Goal: Task Accomplishment & Management: Manage account settings

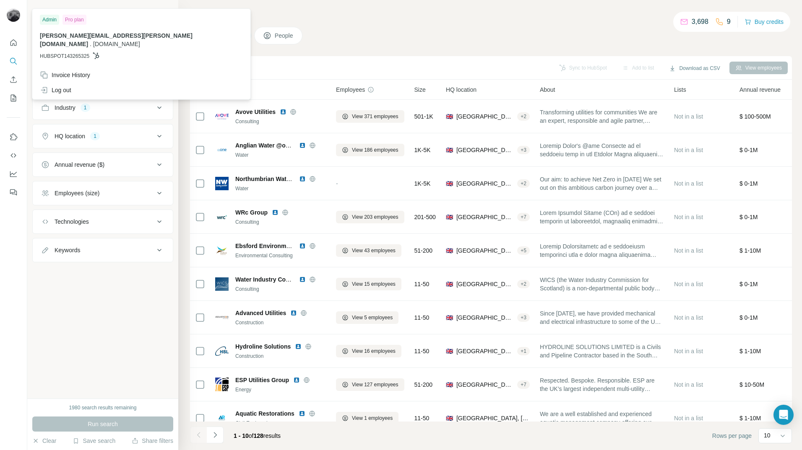
click at [16, 15] on img at bounding box center [13, 14] width 13 height 13
click at [48, 19] on div "Admin" at bounding box center [49, 20] width 19 height 10
click at [15, 18] on img at bounding box center [13, 14] width 13 height 13
click at [104, 36] on span "[PERSON_NAME][EMAIL_ADDRESS][PERSON_NAME][DOMAIN_NAME]" at bounding box center [116, 39] width 153 height 15
click at [356, 18] on h4 "Search" at bounding box center [491, 16] width 602 height 12
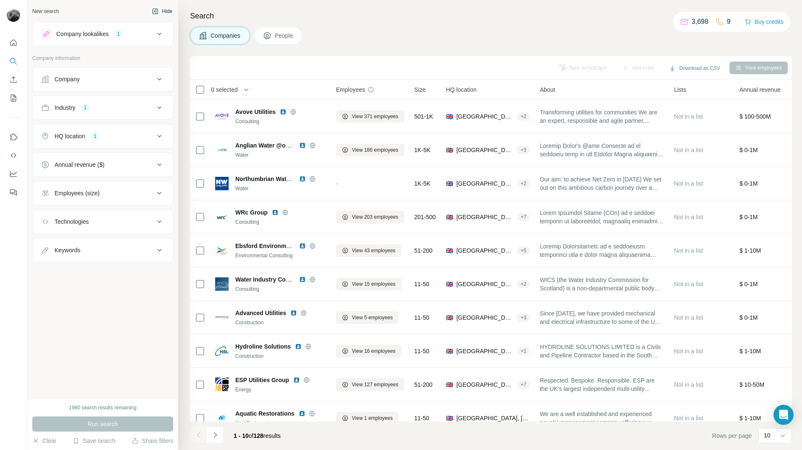
click at [156, 13] on icon "button" at bounding box center [155, 11] width 7 height 7
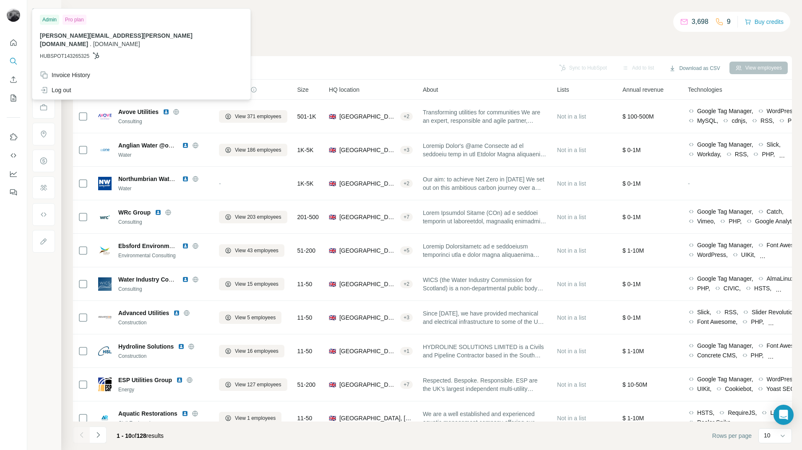
click at [12, 19] on img at bounding box center [13, 14] width 13 height 13
click at [68, 71] on div "Invoice History" at bounding box center [65, 75] width 50 height 8
click at [70, 36] on span "[PERSON_NAME][EMAIL_ADDRESS][PERSON_NAME][DOMAIN_NAME]" at bounding box center [116, 39] width 153 height 15
drag, startPoint x: 74, startPoint y: 20, endPoint x: 53, endPoint y: 19, distance: 21.4
click at [74, 19] on div "Pro plan" at bounding box center [74, 20] width 24 height 10
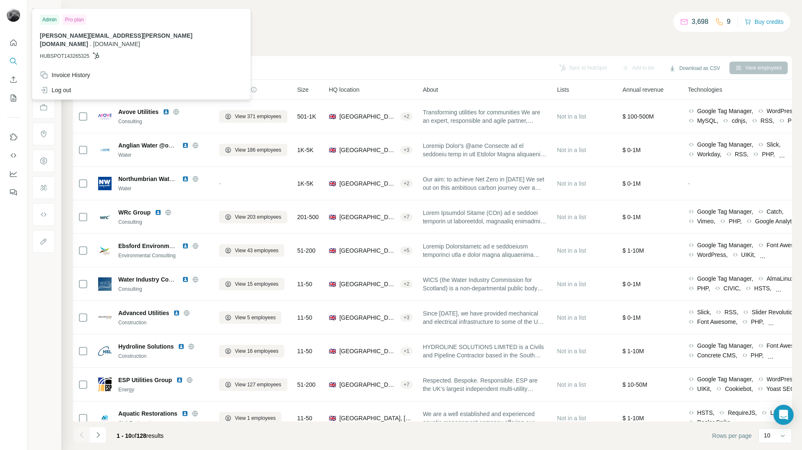
click at [53, 19] on div "Admin" at bounding box center [49, 20] width 19 height 10
click at [205, 17] on h4 "Search" at bounding box center [432, 16] width 719 height 12
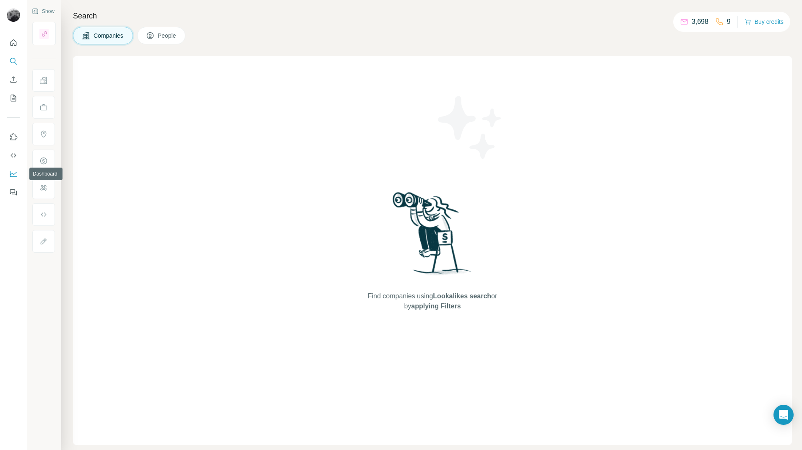
click at [13, 173] on icon "Dashboard" at bounding box center [13, 174] width 8 height 8
